Goal: Transaction & Acquisition: Purchase product/service

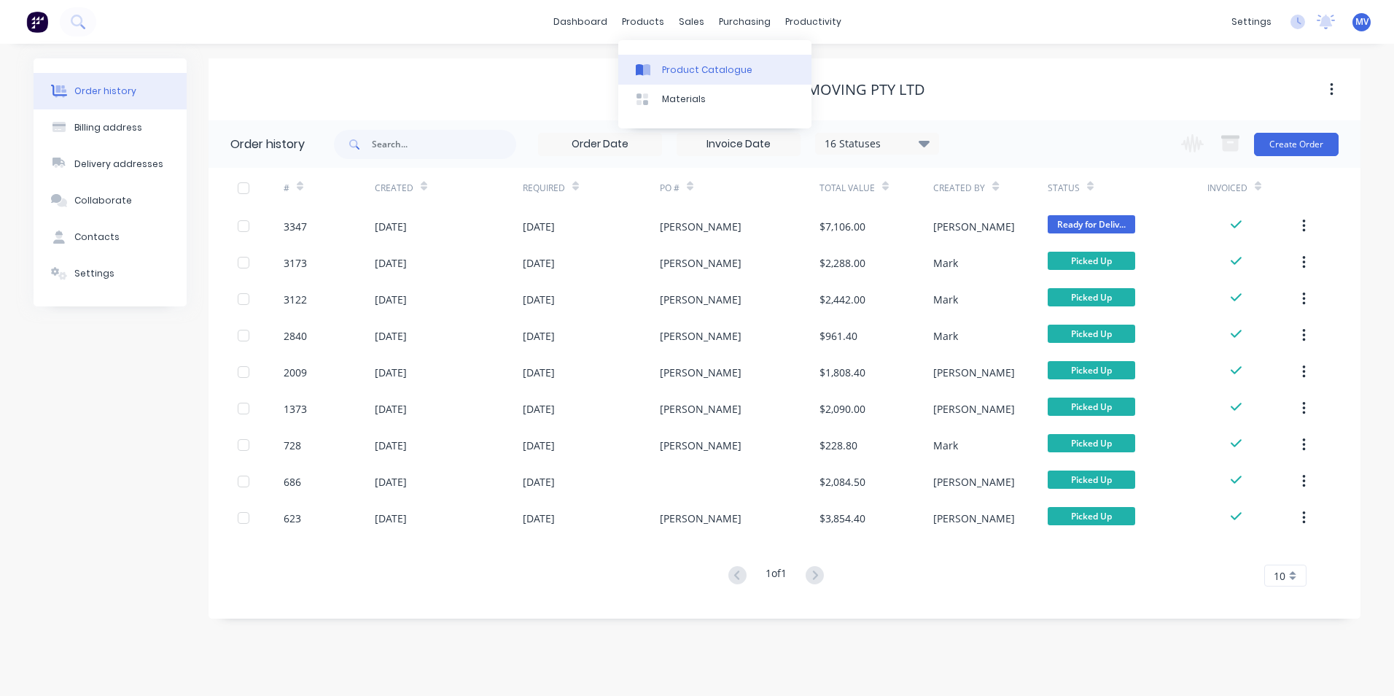
click at [686, 66] on div "Product Catalogue" at bounding box center [707, 69] width 90 height 13
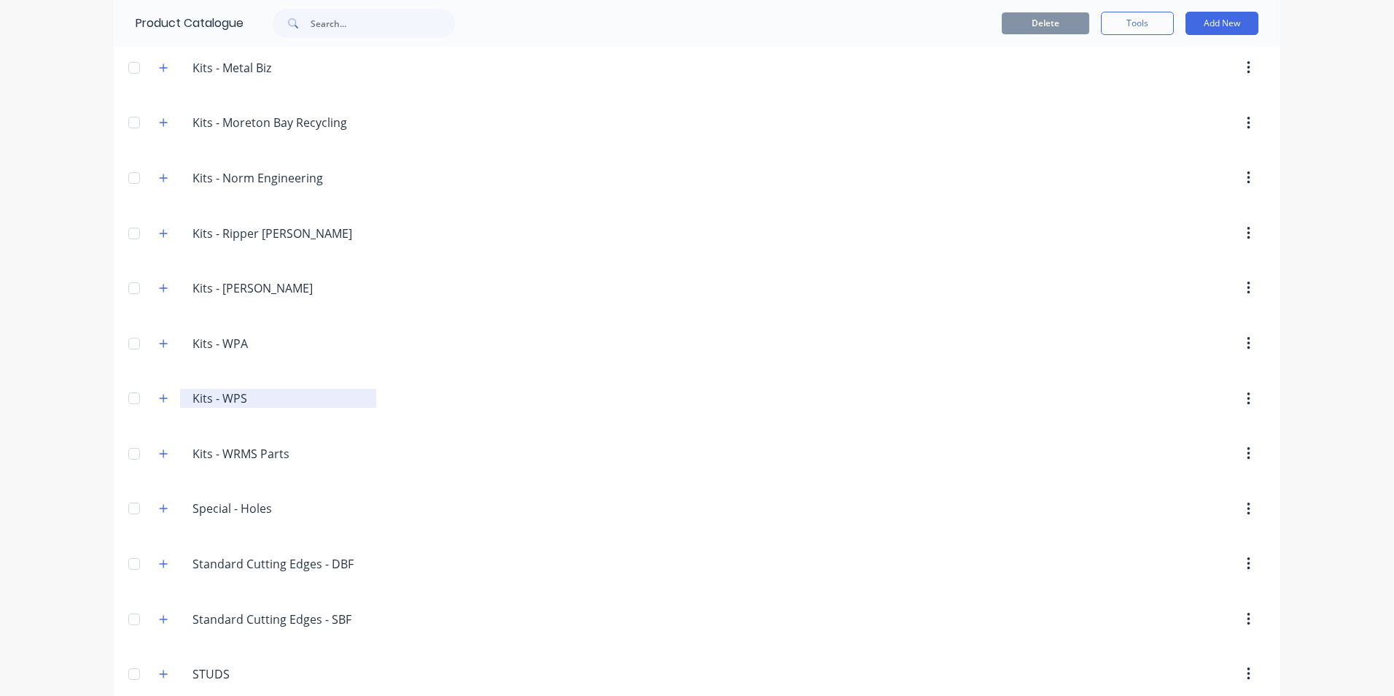
scroll to position [2448, 0]
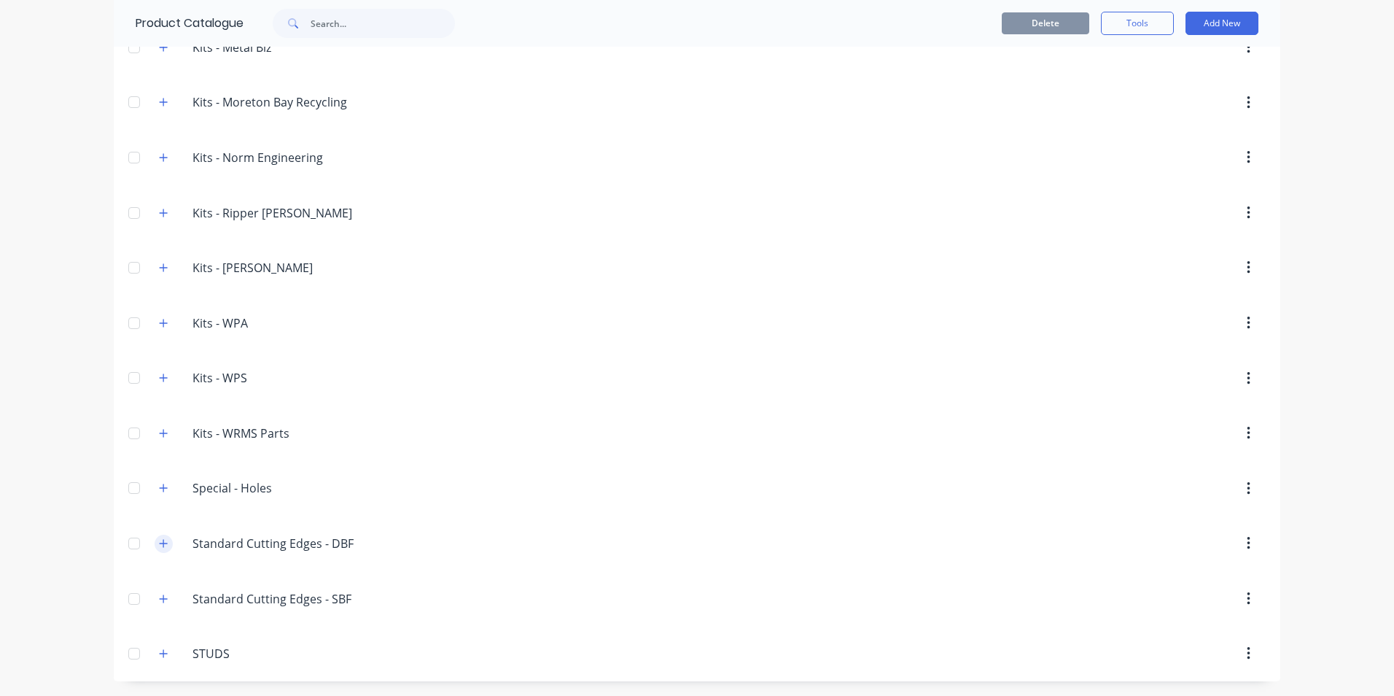
click at [160, 543] on icon "button" at bounding box center [164, 543] width 8 height 8
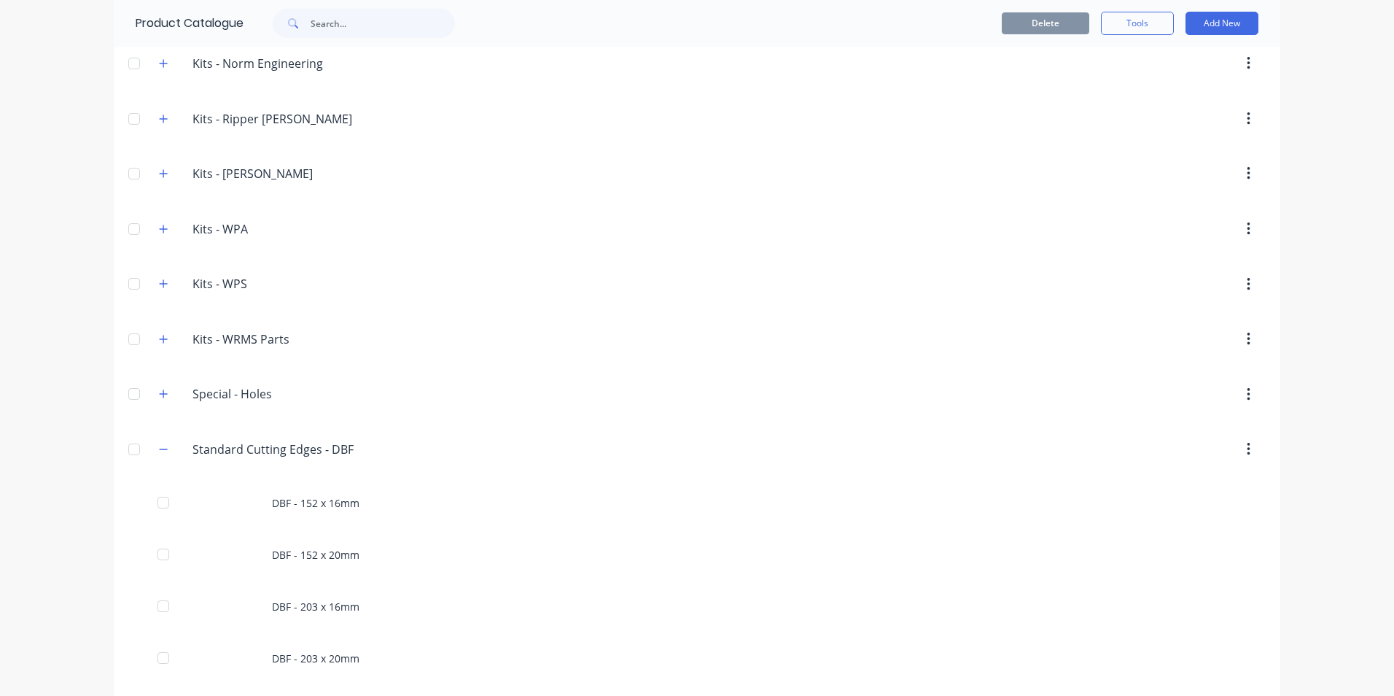
scroll to position [2514, 0]
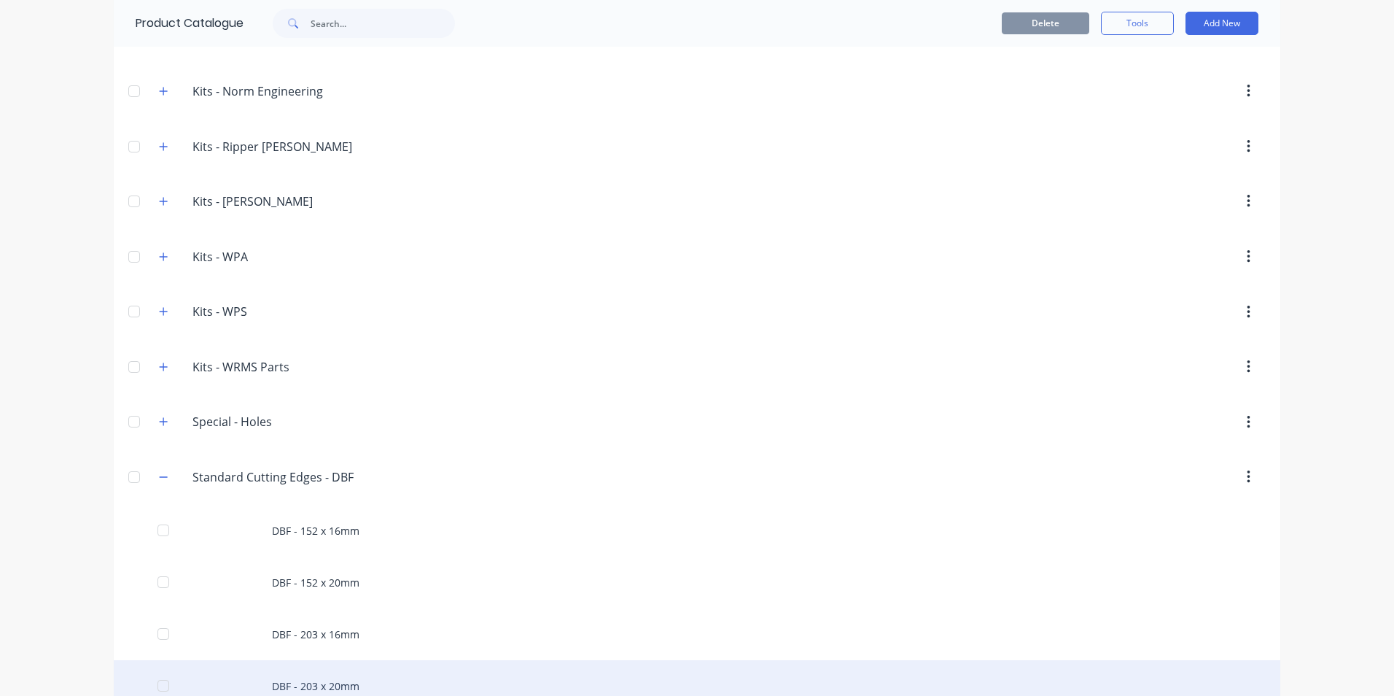
click at [398, 672] on div "DBF - 203 x 20mm" at bounding box center [697, 686] width 1167 height 52
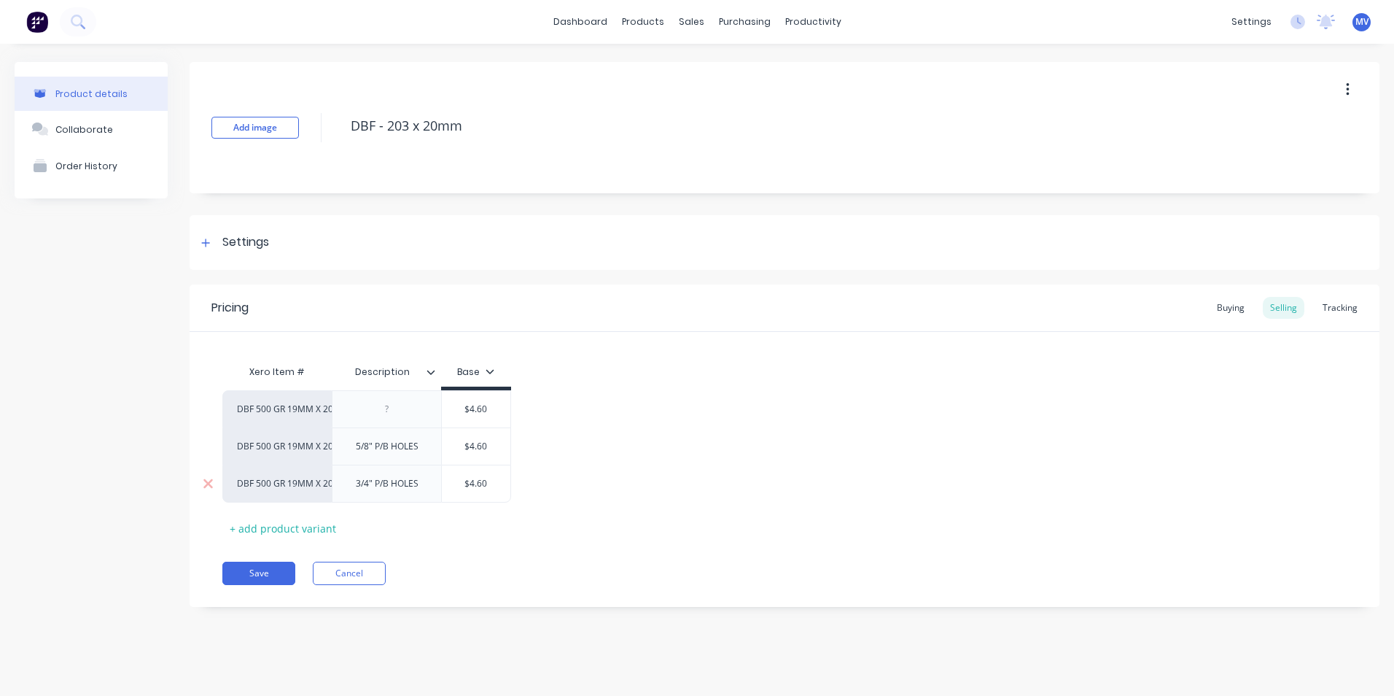
type textarea "x"
click at [309, 487] on div "DBF 500 GR 19MM X 203MM - 3/4" P/B Holes" at bounding box center [277, 483] width 80 height 13
click at [710, 486] on div "DBF 500 GR 19MM X 203MM $4.60 DBF 500 GR 19MM X 203MM - 5/8" P/B Holes 5/8" P/B…" at bounding box center [784, 446] width 1124 height 112
click at [1230, 305] on div "Buying" at bounding box center [1231, 308] width 42 height 22
click at [1287, 307] on div "Selling" at bounding box center [1284, 308] width 42 height 22
